Goal: Transaction & Acquisition: Book appointment/travel/reservation

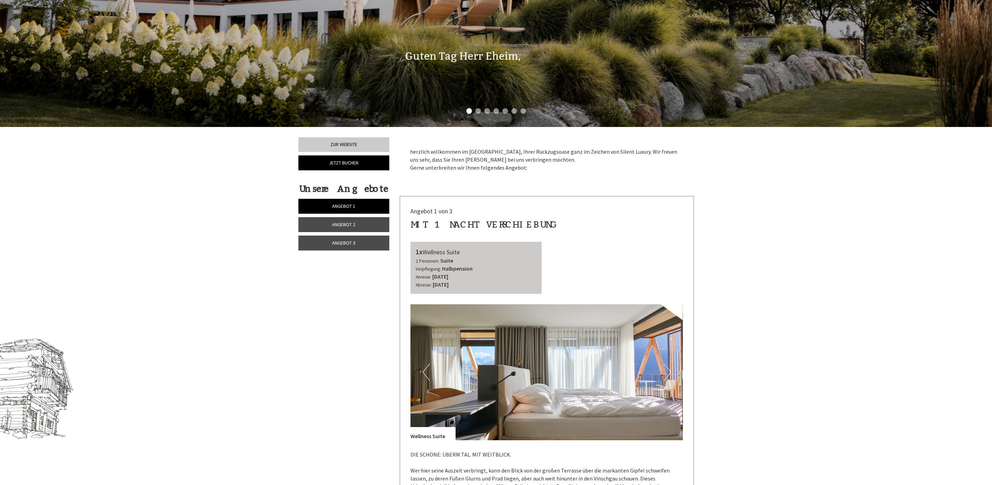
scroll to position [364, 0]
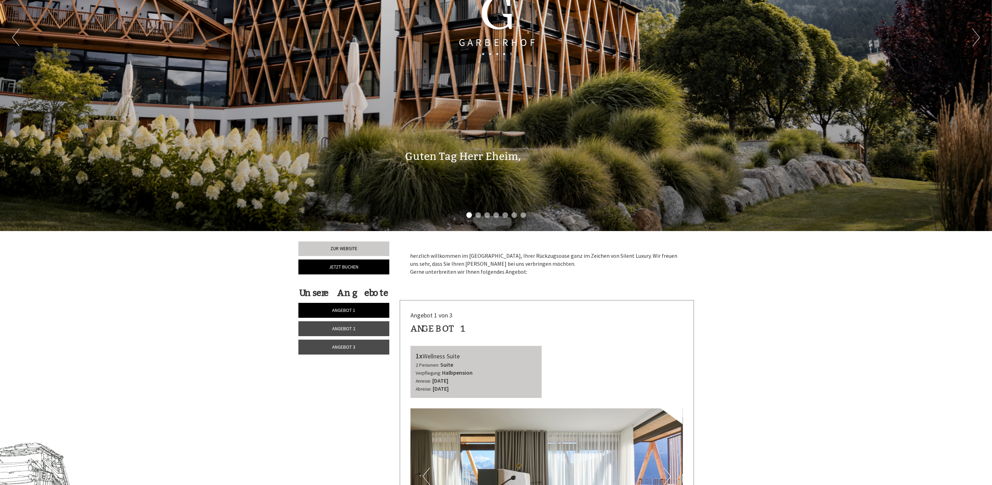
scroll to position [208, 0]
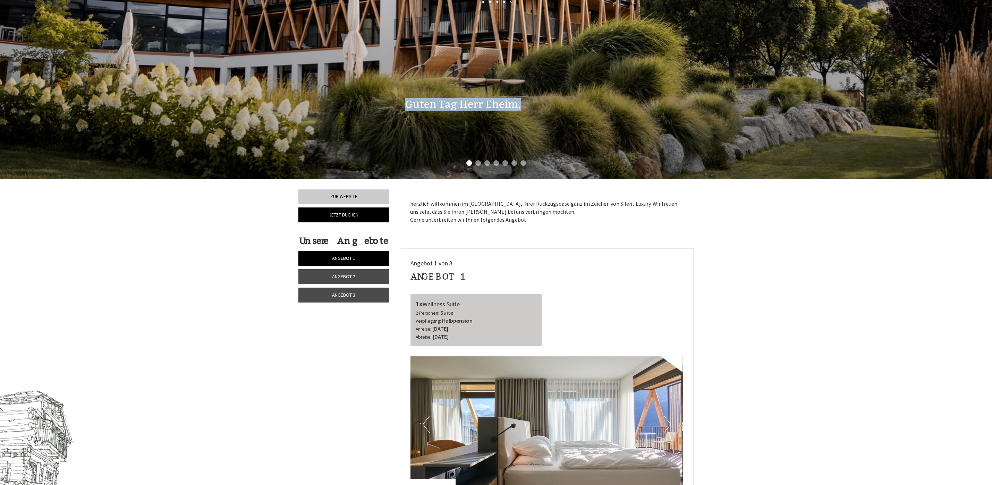
drag, startPoint x: 398, startPoint y: 104, endPoint x: 564, endPoint y: 103, distance: 166.2
click at [564, 103] on div "Guten Tag Herr Eheim," at bounding box center [547, 103] width 305 height 32
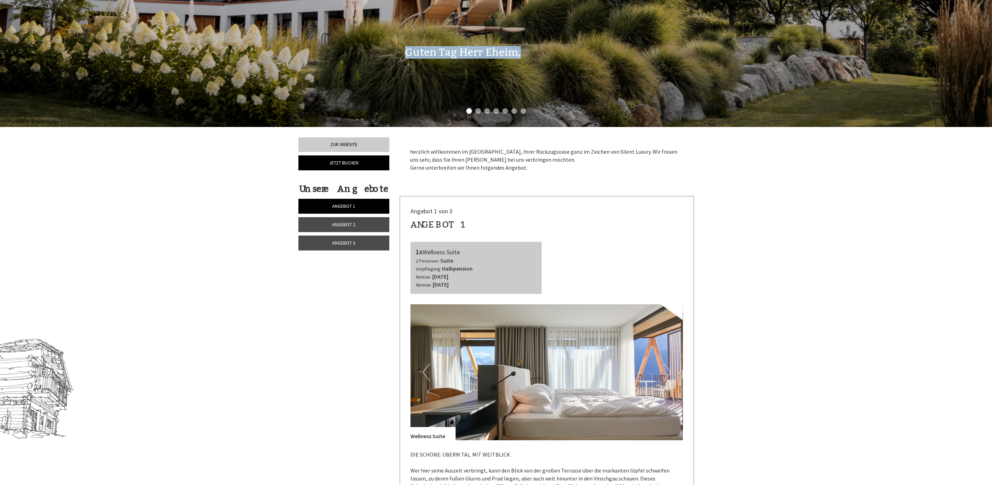
drag, startPoint x: 439, startPoint y: 160, endPoint x: 546, endPoint y: 166, distance: 108.1
click at [546, 166] on p "herzlich willkommen im [GEOGRAPHIC_DATA], Ihrer Rückzugsoase ganz im Zeichen vo…" at bounding box center [546, 160] width 273 height 24
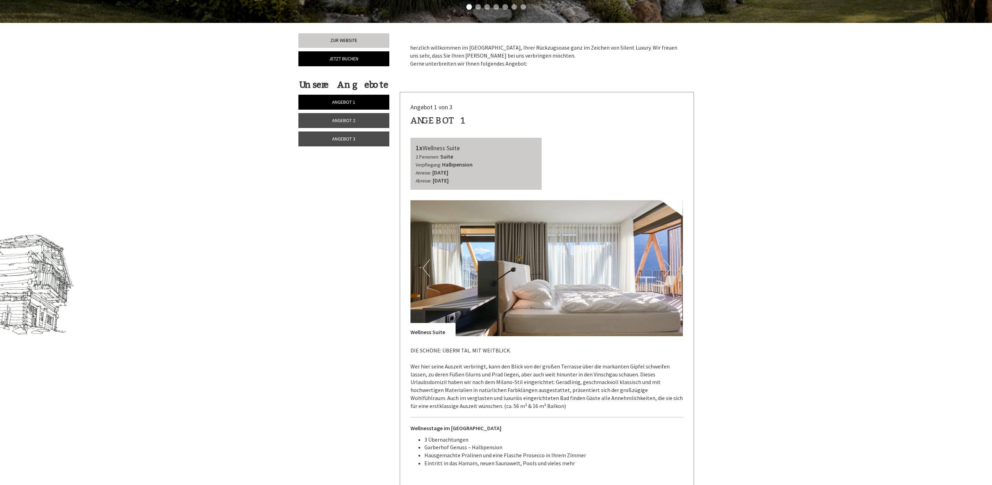
click at [357, 119] on link "Angebot 2" at bounding box center [343, 120] width 91 height 15
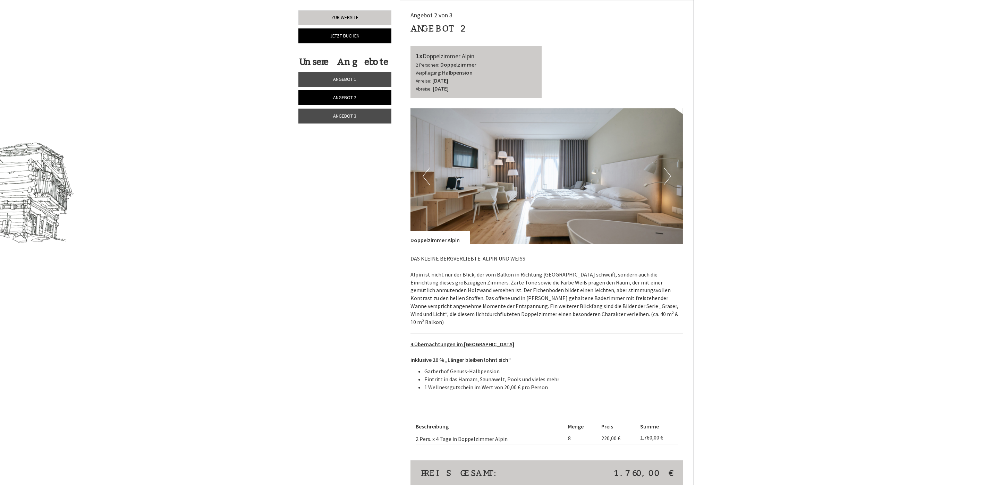
click at [352, 132] on div "Unsere Angebote Angebot 1 Angebot 2 Angebot 3" at bounding box center [344, 94] width 93 height 76
click at [348, 118] on span "Angebot 3" at bounding box center [344, 116] width 23 height 6
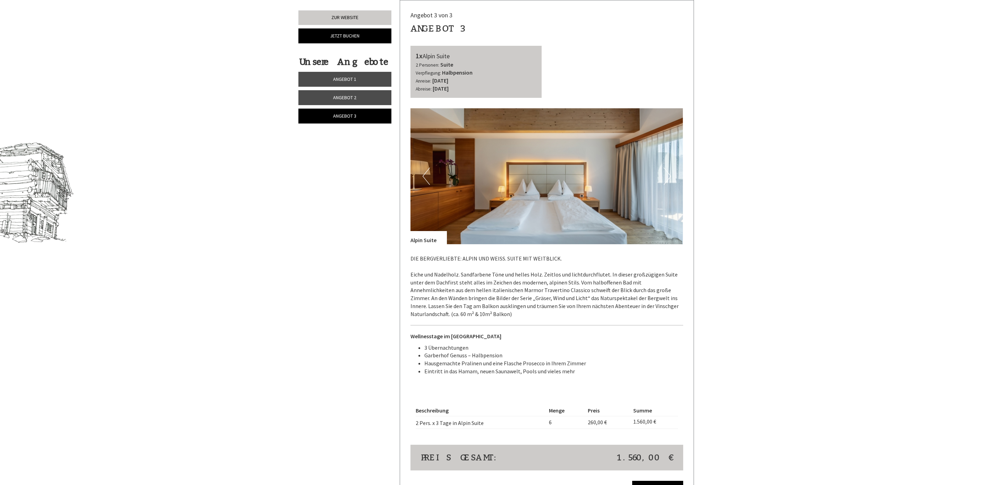
click at [345, 73] on link "Angebot 1" at bounding box center [344, 79] width 93 height 15
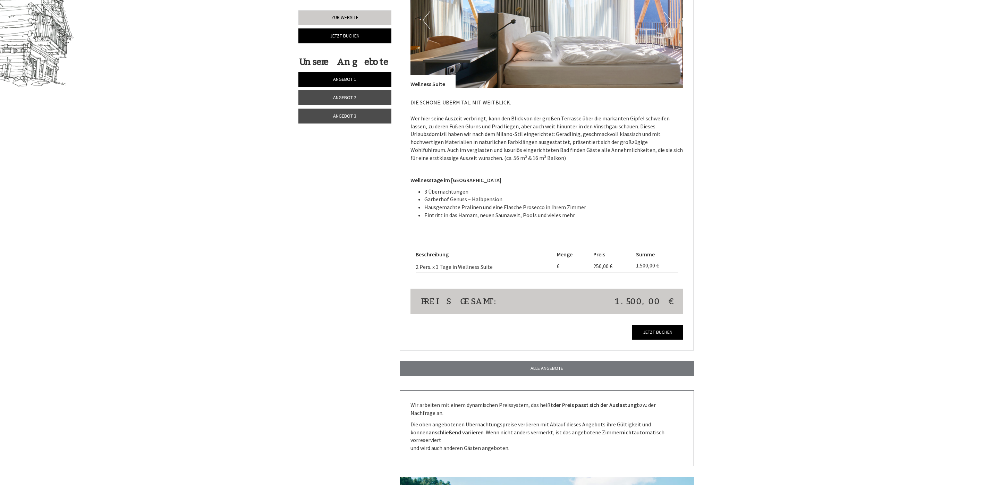
scroll to position [873, 0]
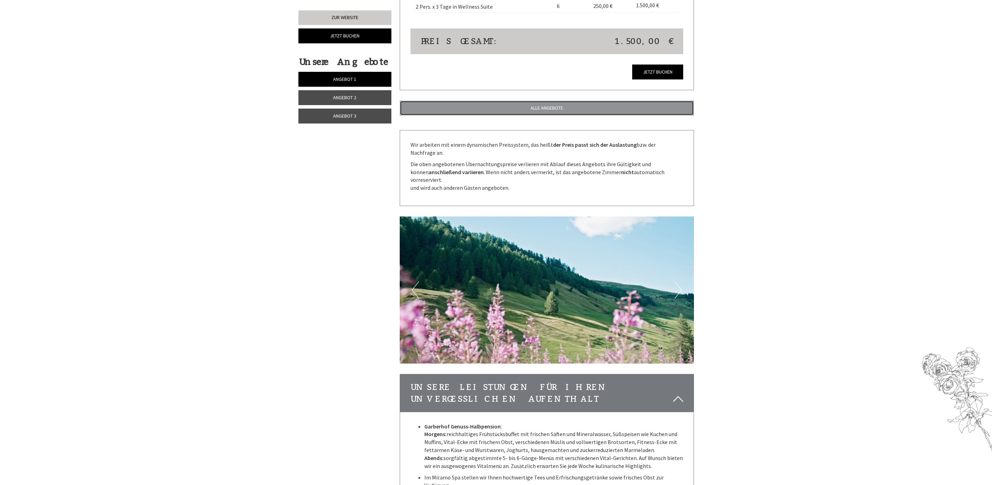
click at [546, 109] on link "ALLE ANGEBOTE" at bounding box center [547, 108] width 294 height 15
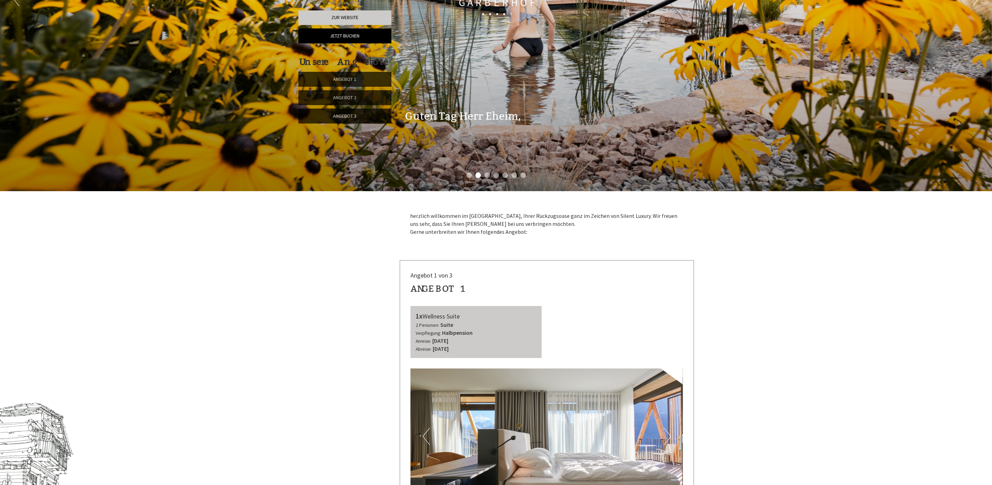
scroll to position [456, 0]
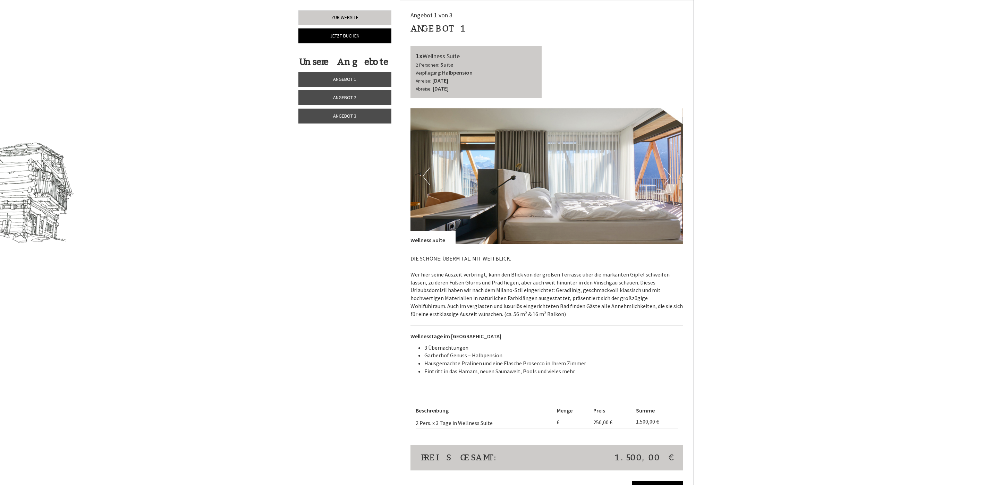
click at [669, 172] on button "Next" at bounding box center [667, 176] width 7 height 17
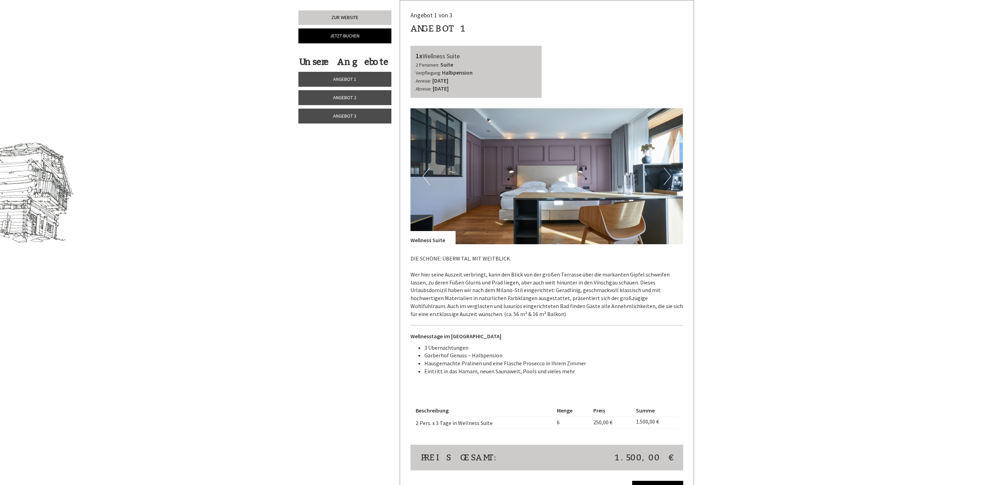
click at [669, 172] on button "Next" at bounding box center [667, 176] width 7 height 17
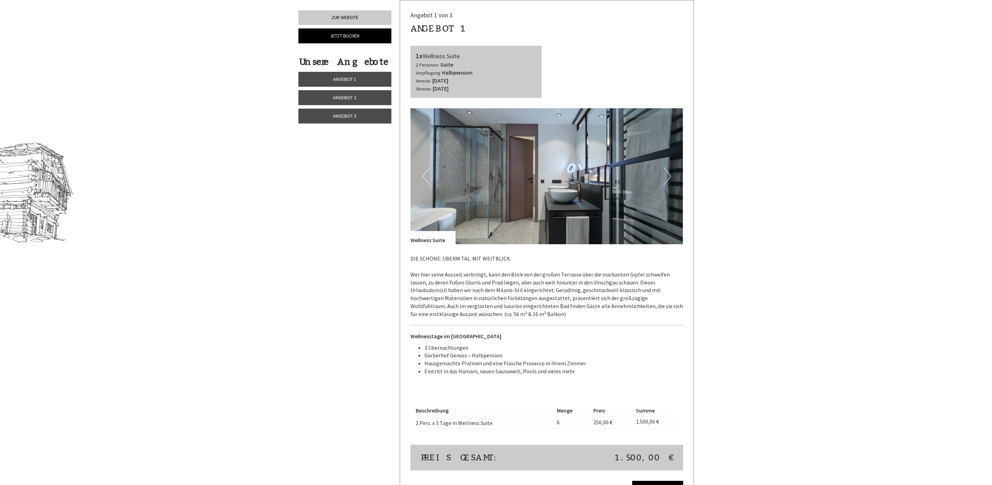
click at [669, 172] on button "Next" at bounding box center [667, 176] width 7 height 17
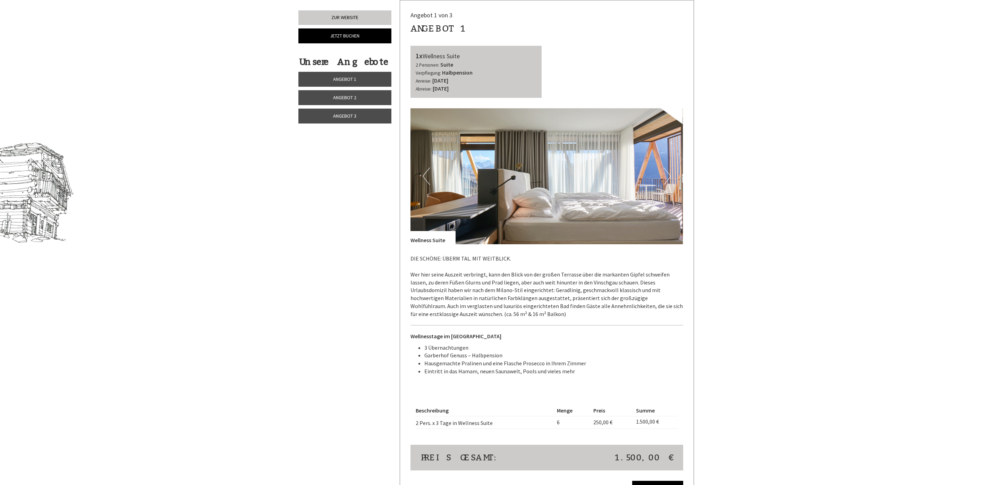
click at [669, 172] on button "Next" at bounding box center [667, 176] width 7 height 17
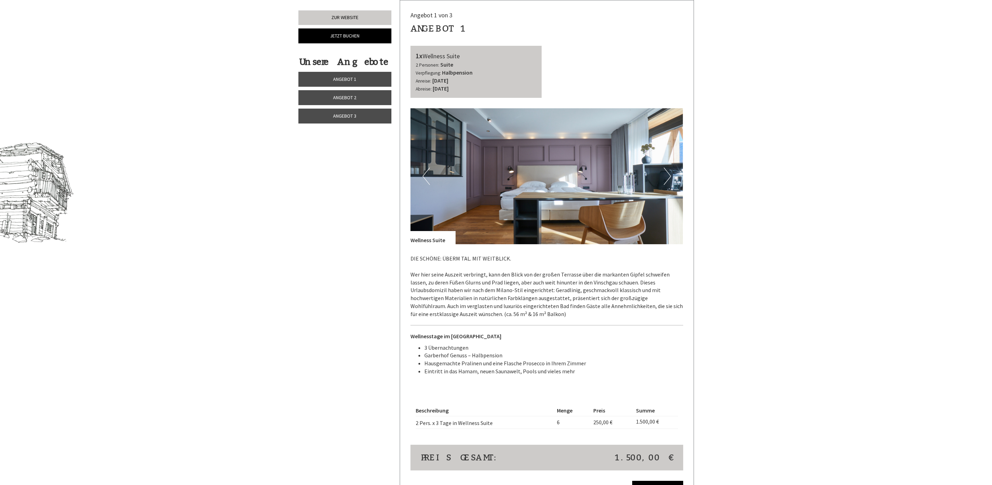
scroll to position [560, 0]
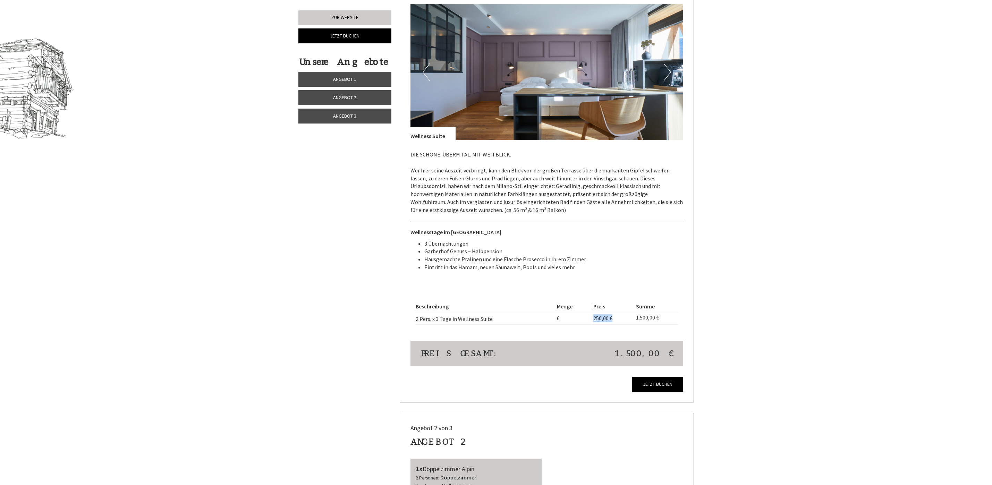
drag, startPoint x: 591, startPoint y: 318, endPoint x: 612, endPoint y: 318, distance: 21.2
click at [612, 318] on td "250,00 €" at bounding box center [612, 318] width 43 height 12
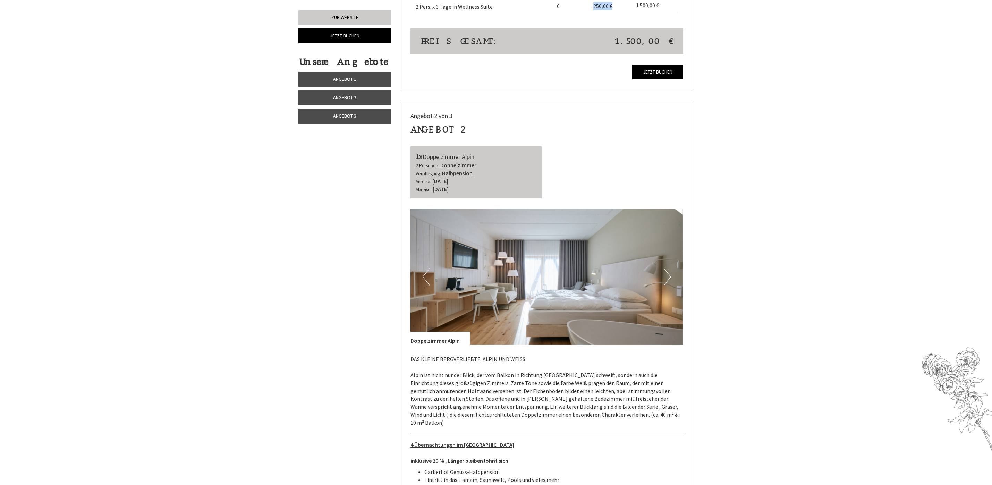
scroll to position [977, 0]
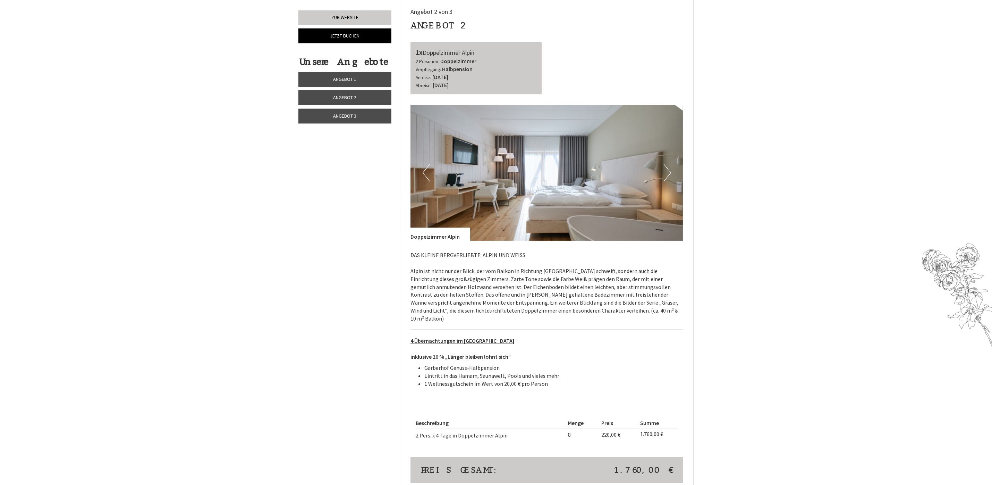
click at [665, 168] on button "Next" at bounding box center [667, 172] width 7 height 17
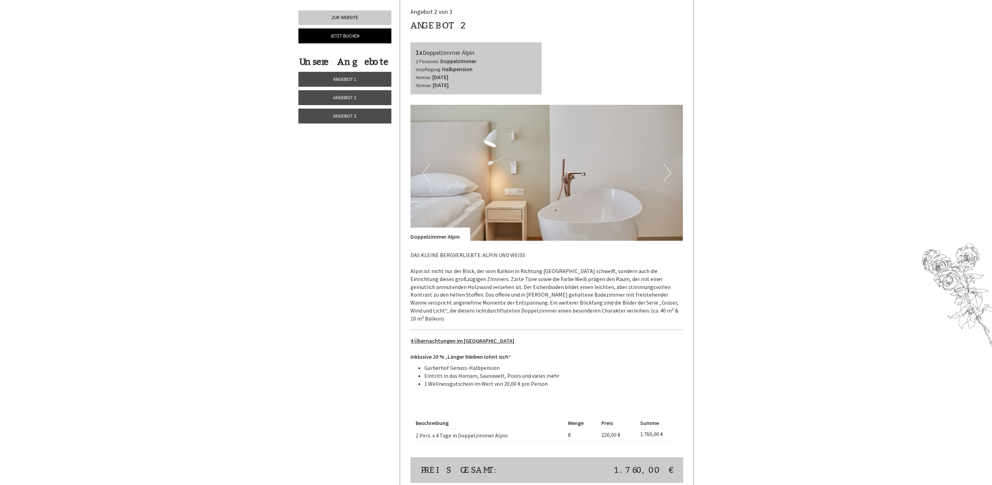
click at [665, 168] on button "Next" at bounding box center [667, 172] width 7 height 17
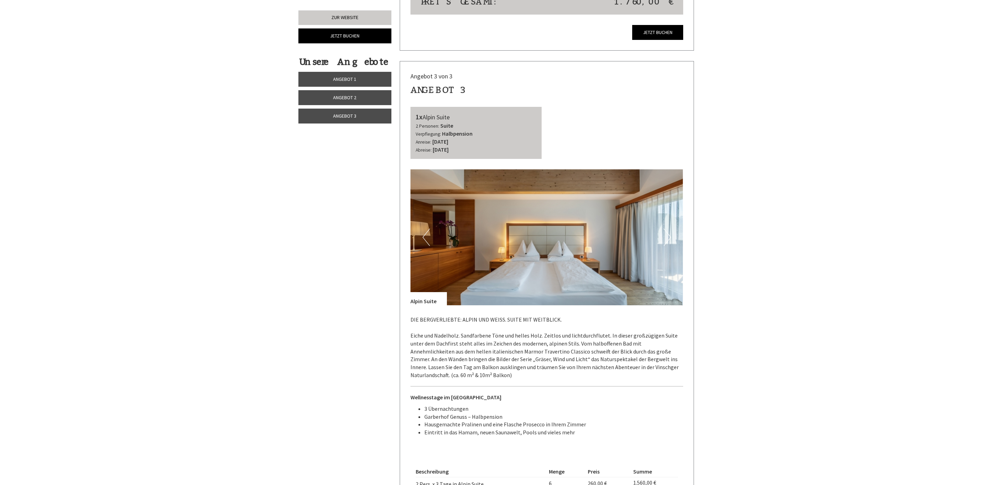
scroll to position [1497, 0]
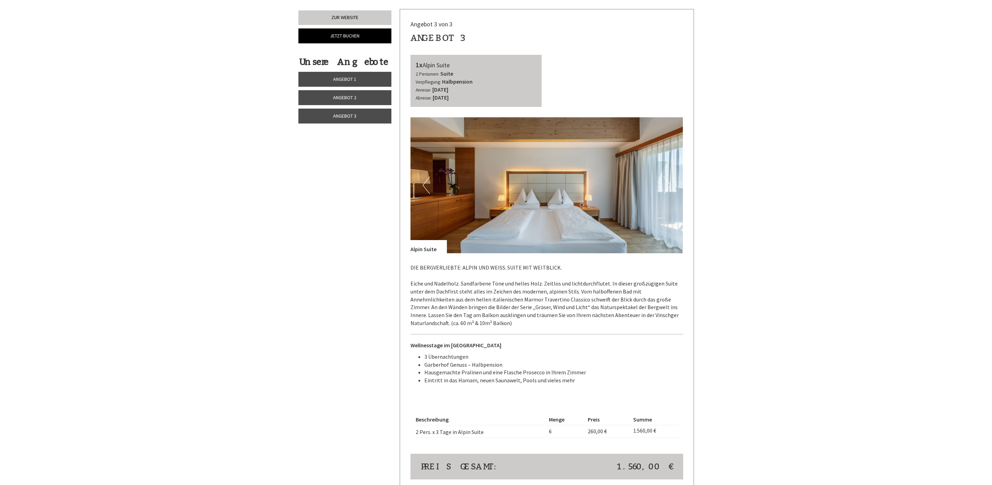
click at [670, 186] on button "Next" at bounding box center [667, 185] width 7 height 17
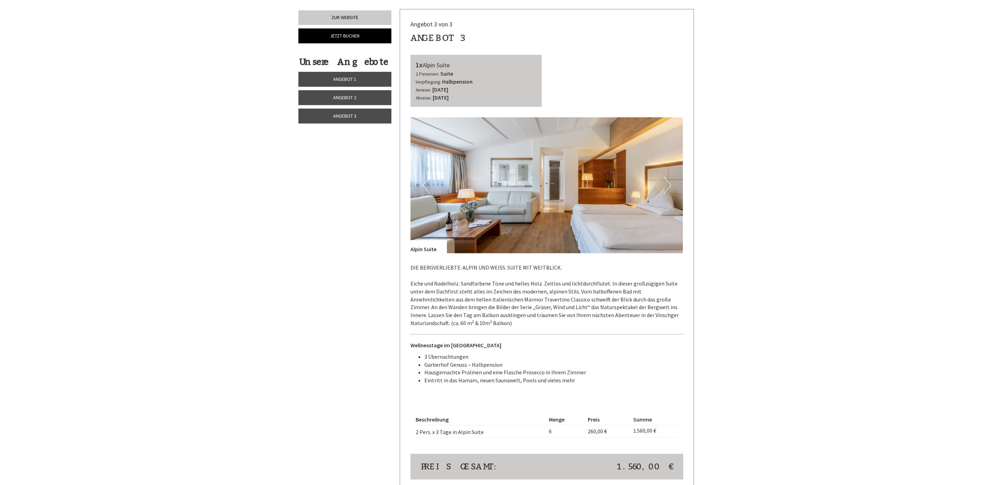
click at [670, 185] on button "Next" at bounding box center [667, 185] width 7 height 17
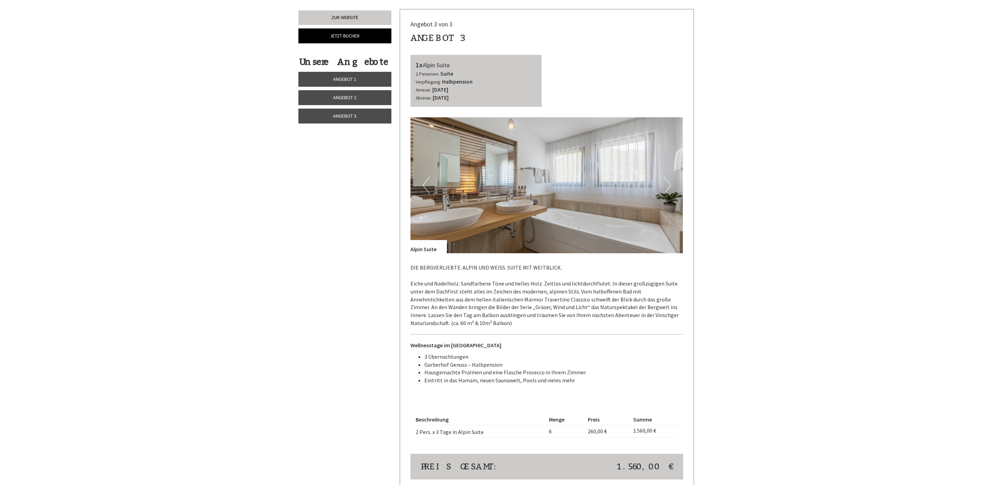
click at [670, 185] on button "Next" at bounding box center [667, 185] width 7 height 17
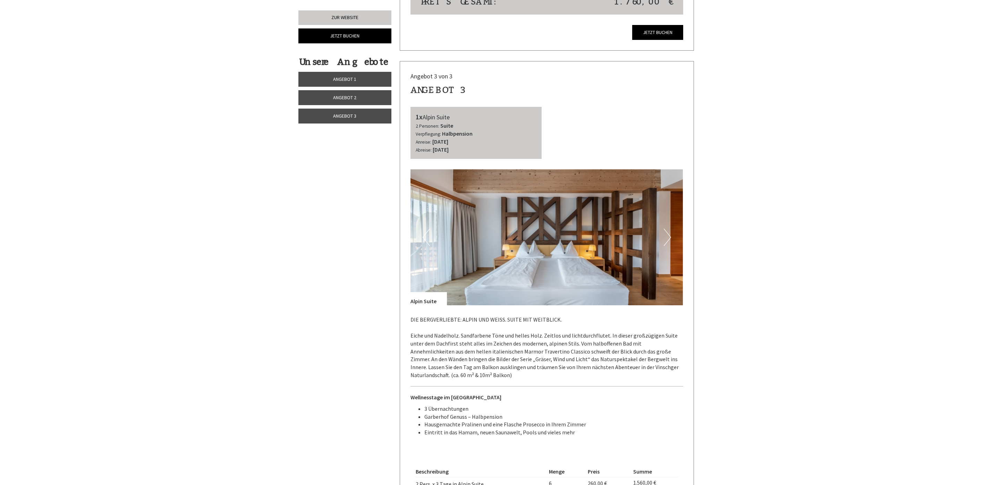
scroll to position [1289, 0]
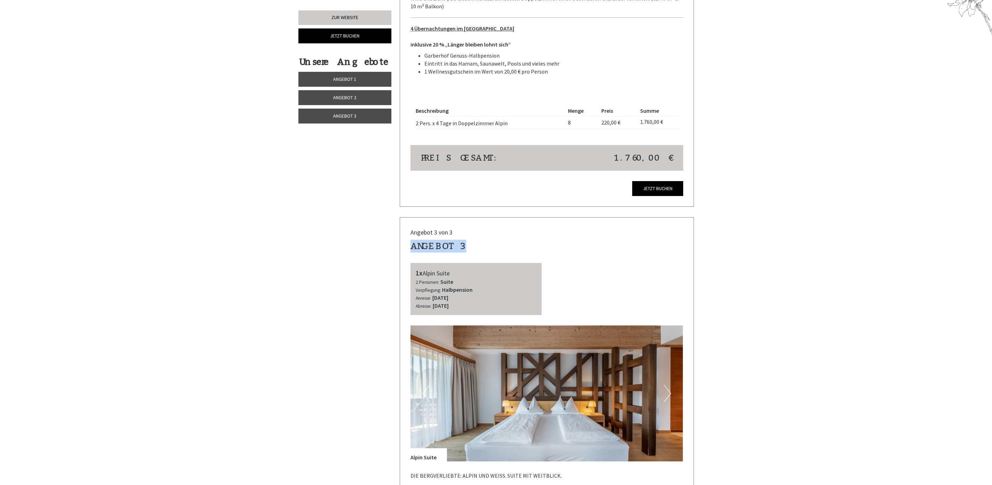
drag, startPoint x: 413, startPoint y: 241, endPoint x: 582, endPoint y: 240, distance: 168.6
click at [582, 240] on div "Angebot 3" at bounding box center [546, 246] width 273 height 13
